Goal: Task Accomplishment & Management: Use online tool/utility

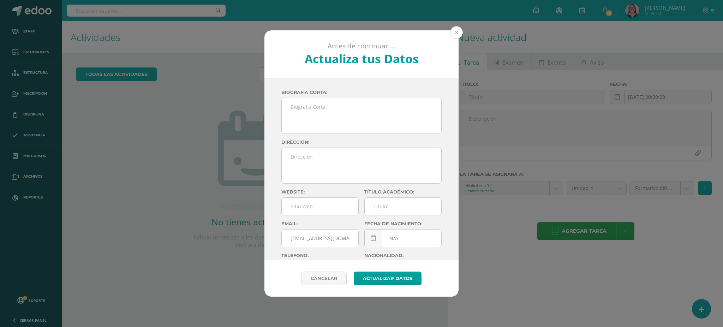
click at [458, 32] on button at bounding box center [456, 32] width 13 height 13
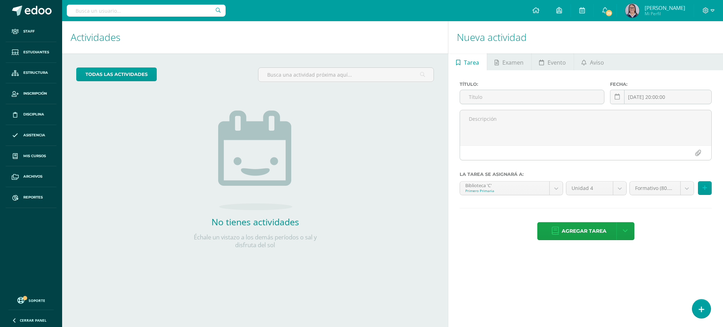
click at [194, 10] on input "text" at bounding box center [146, 11] width 159 height 12
type input "emma ajin"
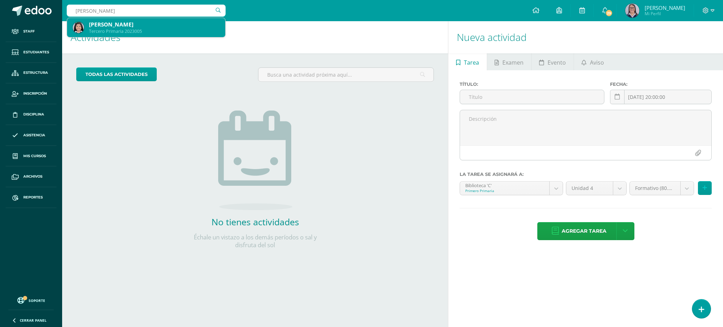
click at [166, 28] on div "Tercero Primaria 2023005" at bounding box center [154, 31] width 131 height 6
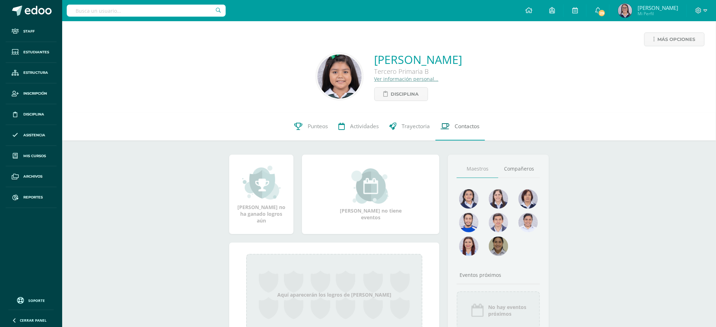
click at [458, 125] on span "Contactos" at bounding box center [467, 126] width 25 height 7
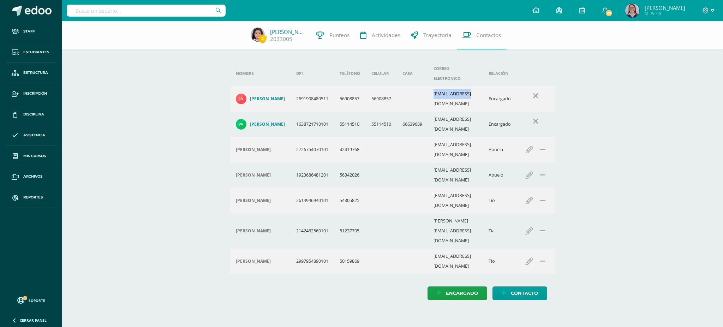
drag, startPoint x: 439, startPoint y: 85, endPoint x: 473, endPoint y: 85, distance: 34.3
click at [473, 86] on td "jdavidajin@gmail.com" at bounding box center [455, 98] width 55 height 25
click at [474, 86] on td "jdavidajin@gmail.com" at bounding box center [455, 98] width 55 height 25
drag, startPoint x: 484, startPoint y: 86, endPoint x: 438, endPoint y: 85, distance: 45.6
click at [438, 86] on td "jdavidajin@gmail.com" at bounding box center [455, 98] width 55 height 25
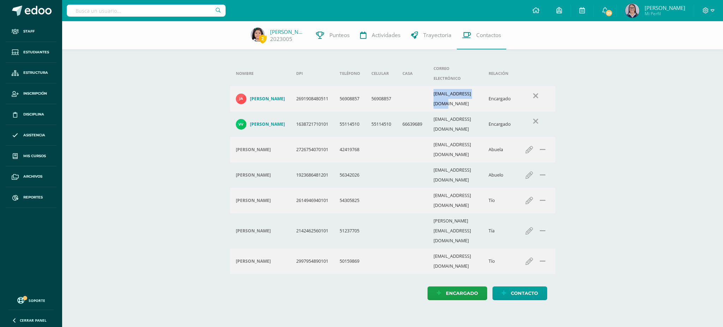
copy td "jdavidajin@gmail.com"
drag, startPoint x: 486, startPoint y: 106, endPoint x: 437, endPoint y: 104, distance: 49.5
click at [437, 112] on td "iviev85.3@gmail.com" at bounding box center [455, 124] width 55 height 25
copy td "iviev85.3@gmail.com"
click at [291, 30] on link "Emma Ajín" at bounding box center [287, 31] width 35 height 7
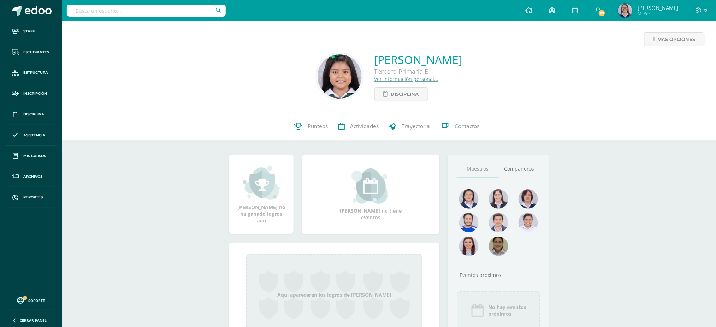
click at [173, 13] on input "text" at bounding box center [146, 11] width 159 height 12
type input "tecnología quinto"
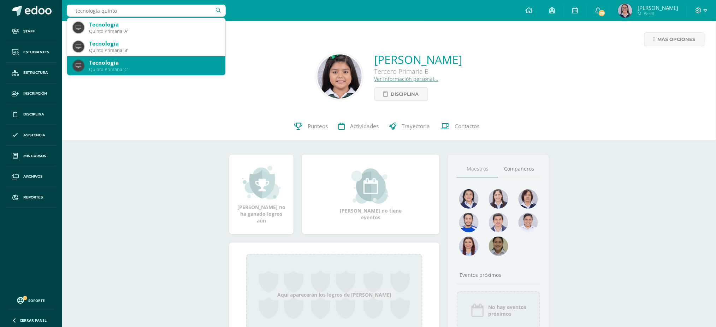
click at [132, 58] on div "Tecnología Quinto Primaria 'C'" at bounding box center [146, 65] width 147 height 19
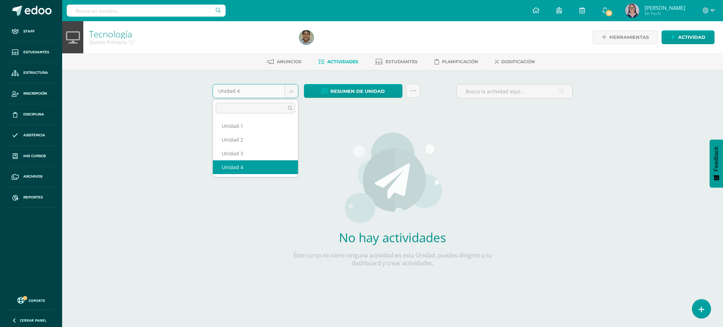
click at [277, 88] on body "Staff Estudiantes Estructura Inscripción Disciplina Asistencia Mis cursos Archi…" at bounding box center [361, 151] width 723 height 303
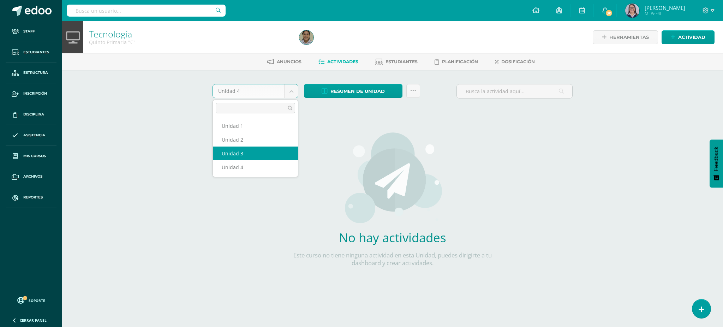
select select "Unidad 3"
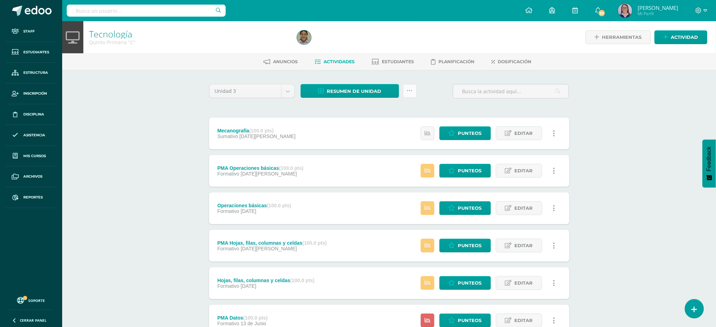
click at [408, 90] on icon at bounding box center [410, 91] width 6 height 6
click at [400, 128] on link "Enviar punteos a revision" at bounding box center [392, 129] width 78 height 17
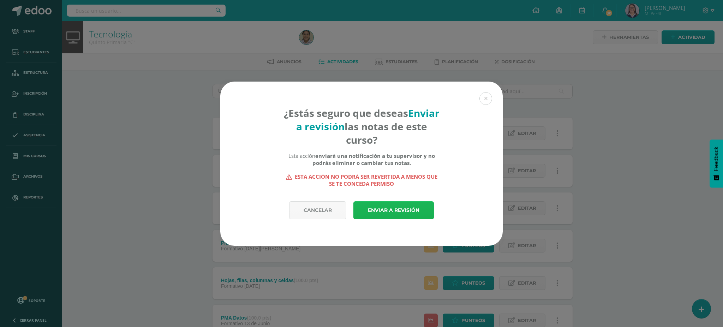
click at [384, 211] on link "Enviar a revisión" at bounding box center [393, 210] width 81 height 18
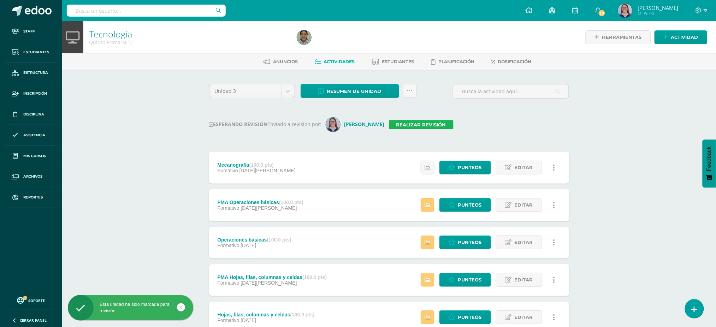
click at [398, 126] on link "Realizar revisión" at bounding box center [421, 124] width 65 height 9
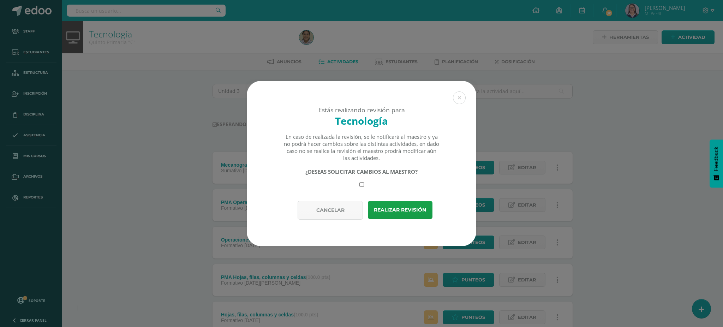
click at [361, 187] on input "checkbox" at bounding box center [361, 184] width 5 height 5
checkbox input "true"
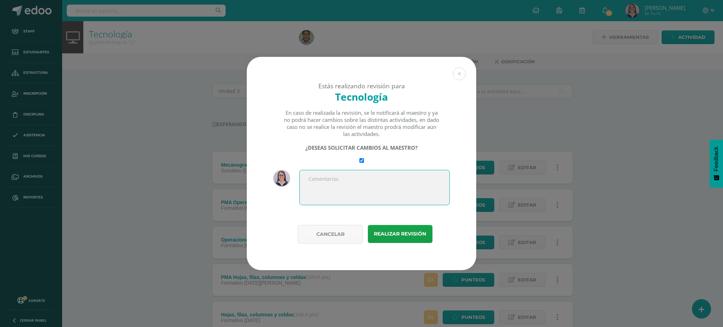
click at [380, 189] on textarea at bounding box center [374, 187] width 150 height 35
drag, startPoint x: 383, startPoint y: 178, endPoint x: 291, endPoint y: 173, distance: 91.6
click at [291, 173] on div "Saludos Prisi. Aquí van las notas de 5°C. Feliz tarde." at bounding box center [361, 190] width 177 height 41
type textarea "Saludos Prisi. Aquí van las notas de 5°C. Feliz tarde."
click at [406, 240] on button "Realizar revisión" at bounding box center [400, 234] width 65 height 18
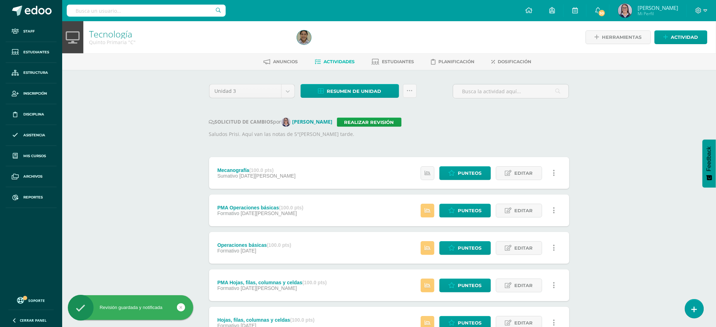
click at [187, 10] on input "text" at bounding box center [146, 11] width 159 height 12
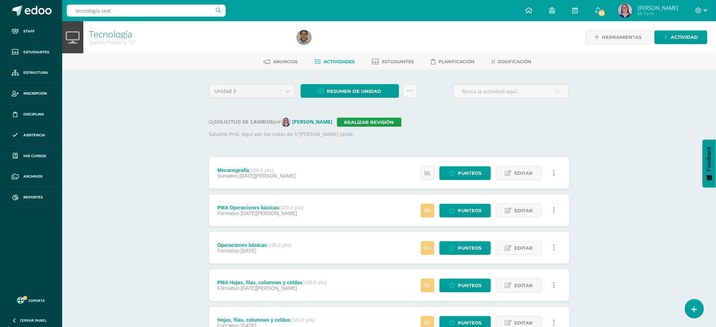
type input "tecnología sexto"
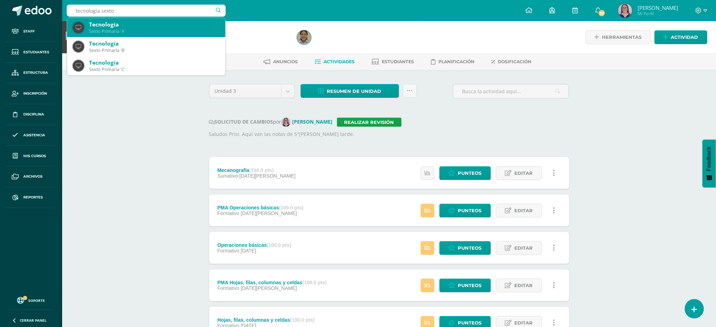
click at [186, 32] on div "Sexto Primaria 'A'" at bounding box center [154, 31] width 131 height 6
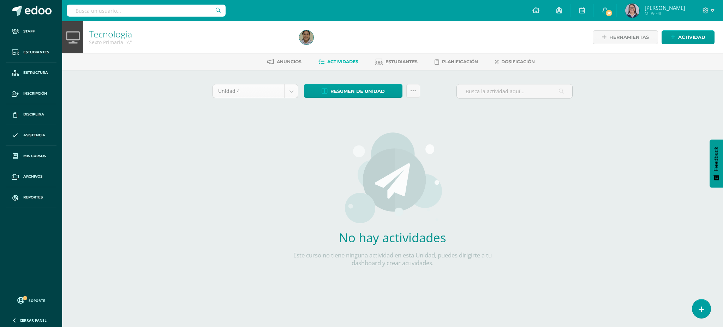
click at [239, 88] on body "Staff Estudiantes Estructura Inscripción Disciplina Asistencia Mis cursos Archi…" at bounding box center [361, 151] width 723 height 303
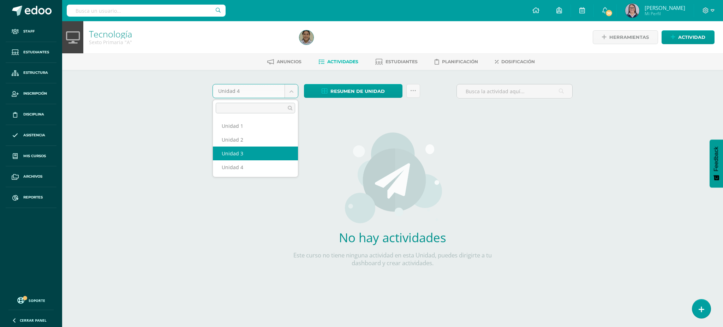
select select "Unidad 3"
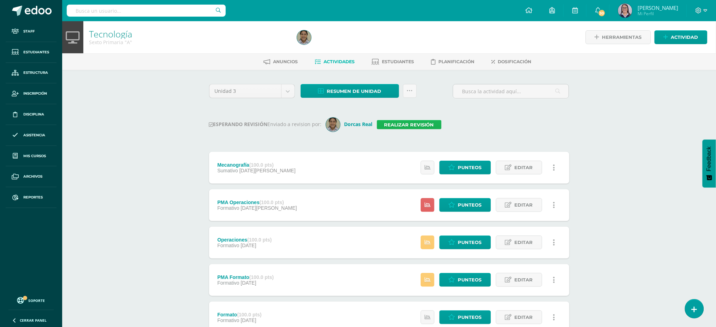
click at [399, 126] on link "Realizar revisión" at bounding box center [409, 124] width 65 height 9
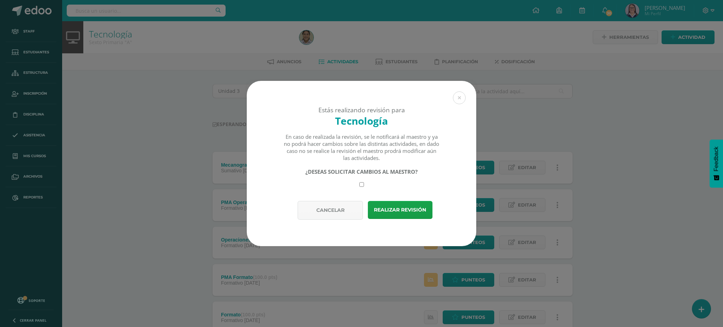
click at [362, 186] on input "checkbox" at bounding box center [361, 184] width 5 height 5
checkbox input "true"
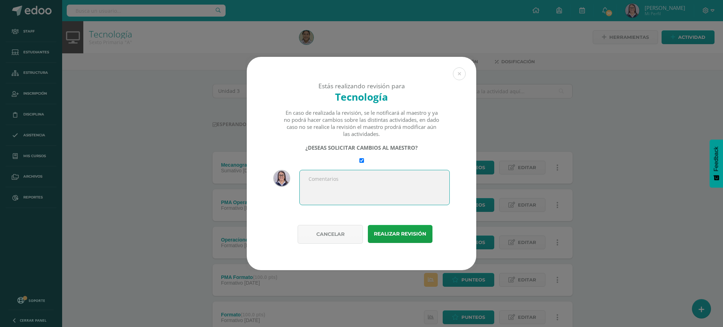
click at [368, 203] on textarea at bounding box center [374, 187] width 150 height 35
type textarea "Saludos Prisi. Aquí van las notas de sexto [PERSON_NAME] tarde."
click at [386, 238] on button "Realizar revisión" at bounding box center [400, 234] width 65 height 18
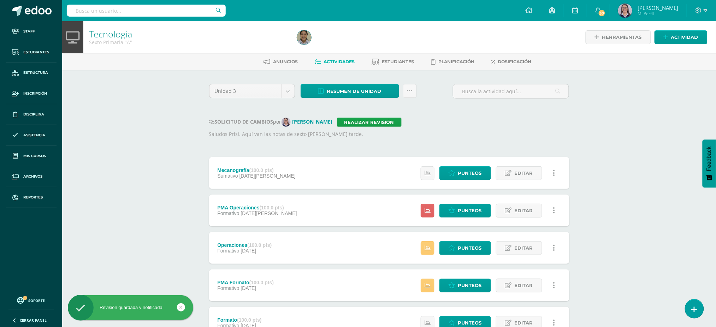
click at [193, 12] on input "text" at bounding box center [146, 11] width 159 height 12
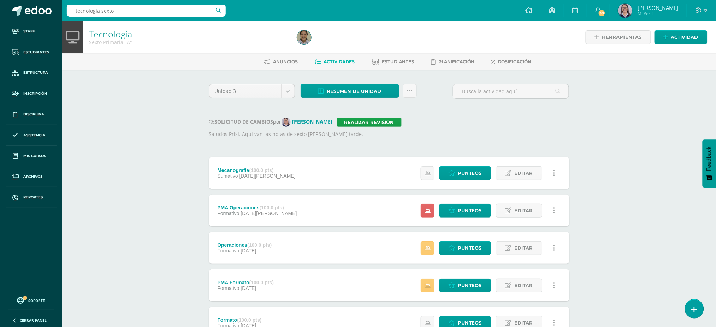
type input "tecnología sexto"
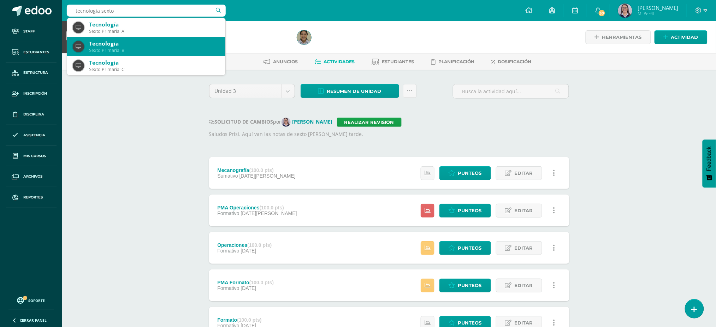
click at [103, 47] on div "Sexto Primaria 'B'" at bounding box center [154, 50] width 131 height 6
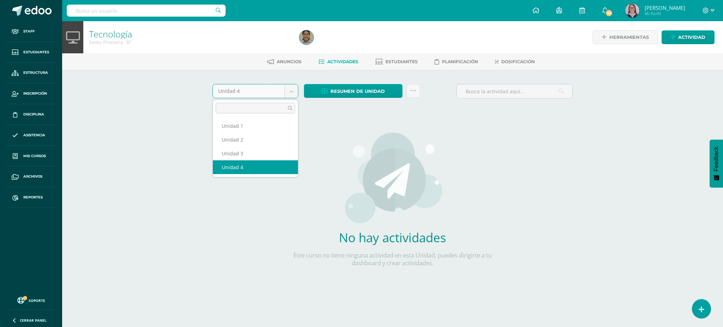
drag, startPoint x: 220, startPoint y: 90, endPoint x: 221, endPoint y: 119, distance: 28.3
click at [221, 90] on body "Staff Estudiantes Estructura Inscripción Disciplina Asistencia Mis cursos Archi…" at bounding box center [361, 151] width 723 height 303
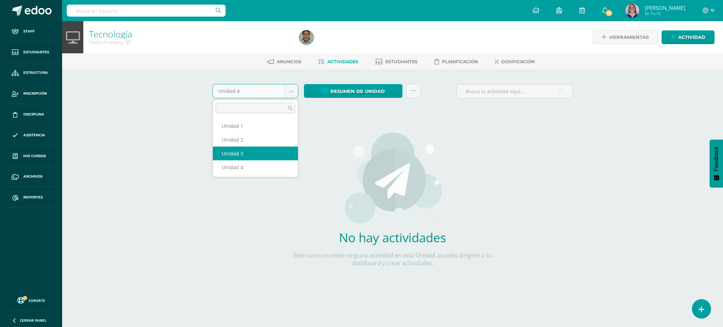
select select "Unidad 3"
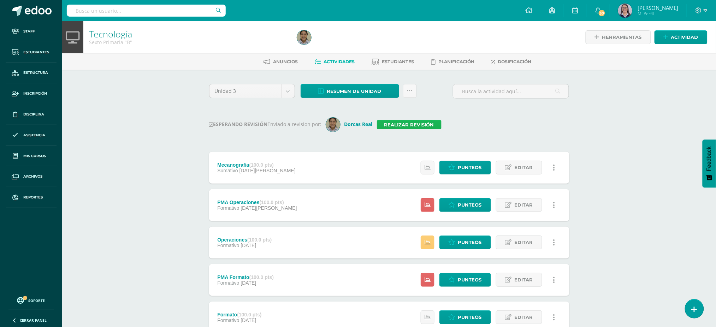
click at [404, 124] on link "Realizar revisión" at bounding box center [409, 124] width 65 height 9
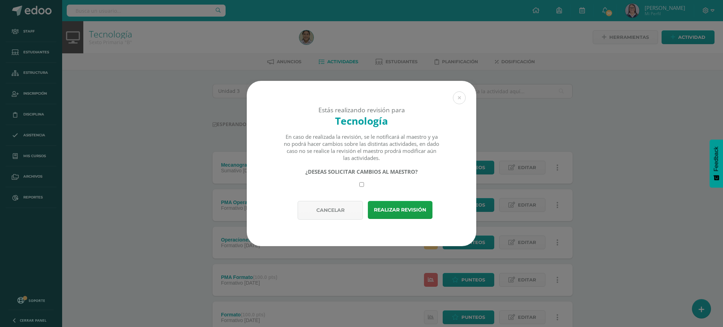
click at [365, 185] on div "¿DESEAS SOLICITAR CAMBIOS AL MAESTRO?" at bounding box center [362, 177] width 156 height 19
click at [361, 185] on input "checkbox" at bounding box center [361, 184] width 5 height 5
checkbox input "true"
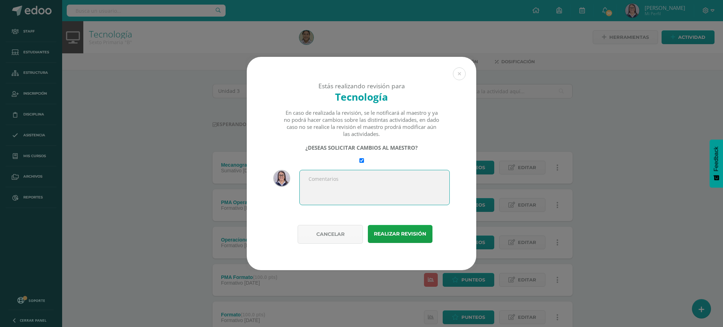
click at [379, 191] on textarea at bounding box center [374, 187] width 150 height 35
type textarea "Saludos Prisi. Espero que te encuentres bien. Te comparto las notas de 6°[PERSO…"
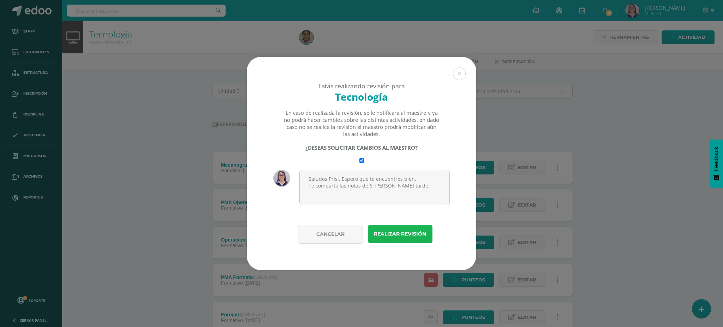
click at [403, 238] on button "Realizar revisión" at bounding box center [400, 234] width 65 height 18
